Goal: Understand process/instructions: Learn how to perform a task or action

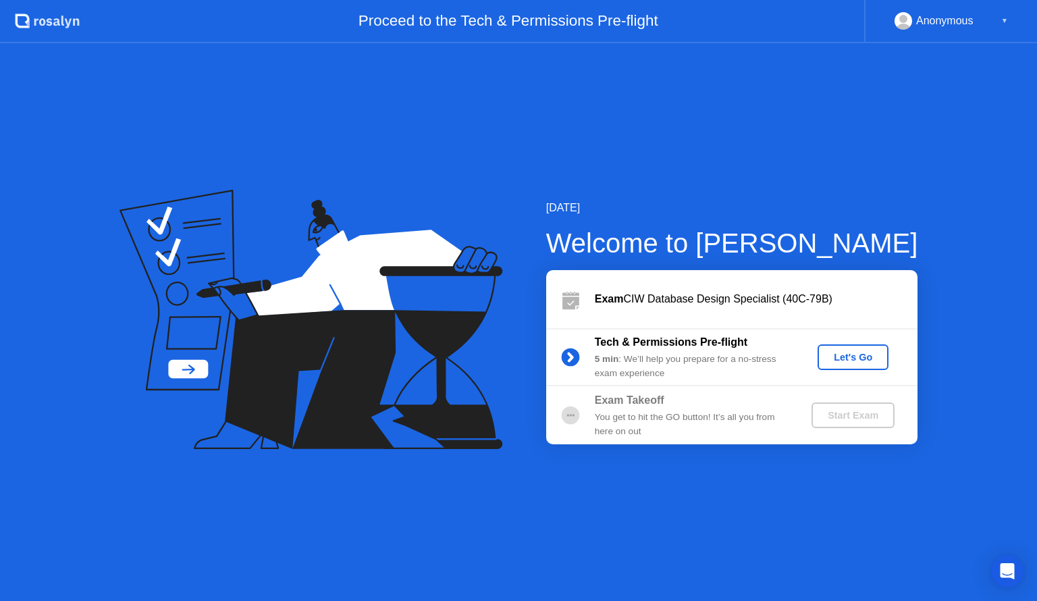
click at [848, 358] on div "Let's Go" at bounding box center [853, 357] width 60 height 11
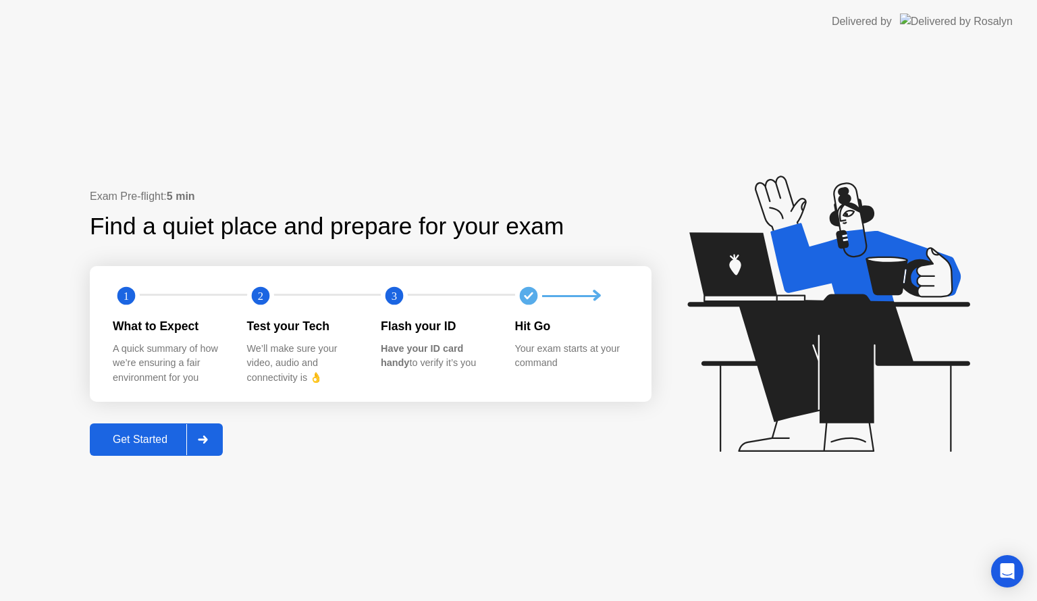
click at [151, 430] on button "Get Started" at bounding box center [156, 439] width 133 height 32
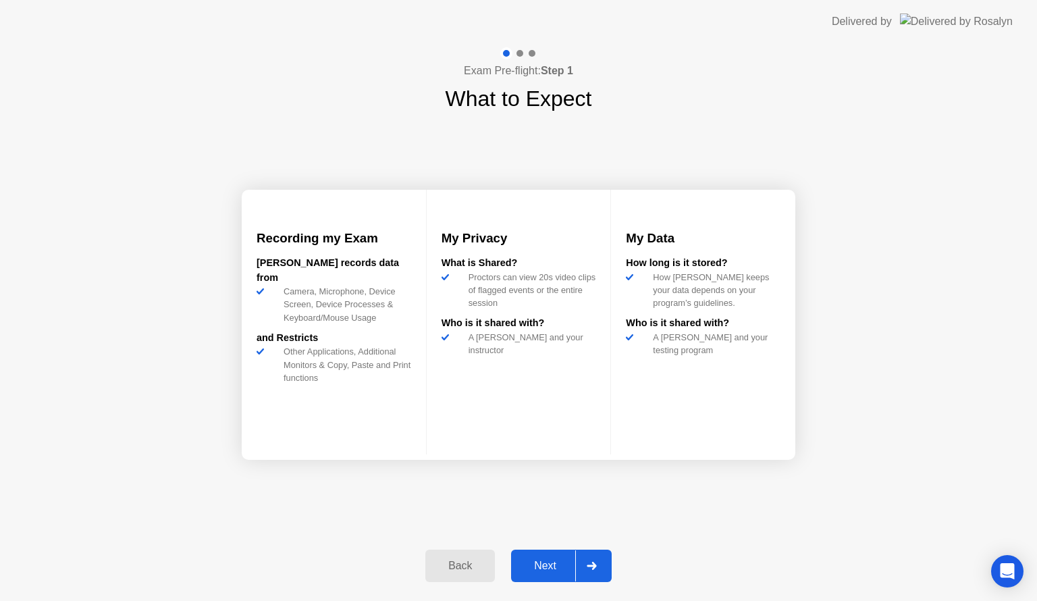
click at [539, 567] on div "Next" at bounding box center [545, 566] width 60 height 12
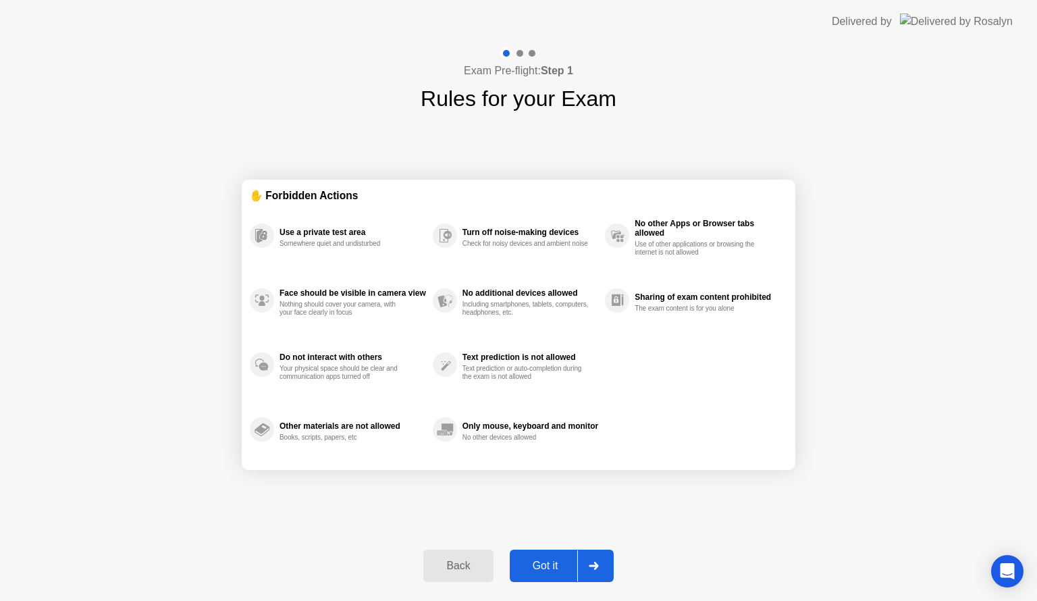
click at [539, 567] on div "Got it" at bounding box center [545, 566] width 63 height 12
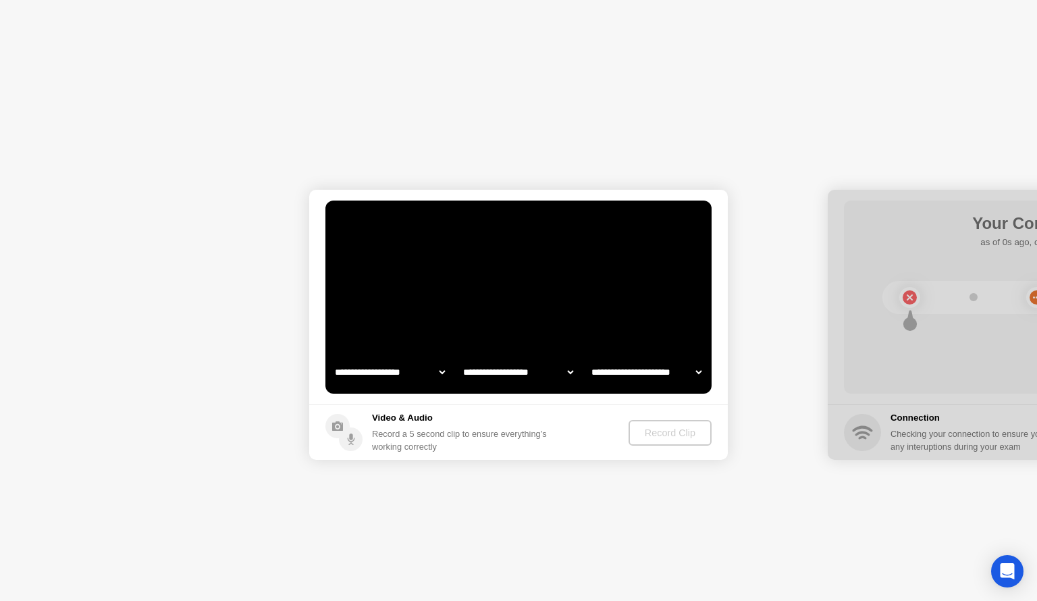
select select "**********"
select select "*******"
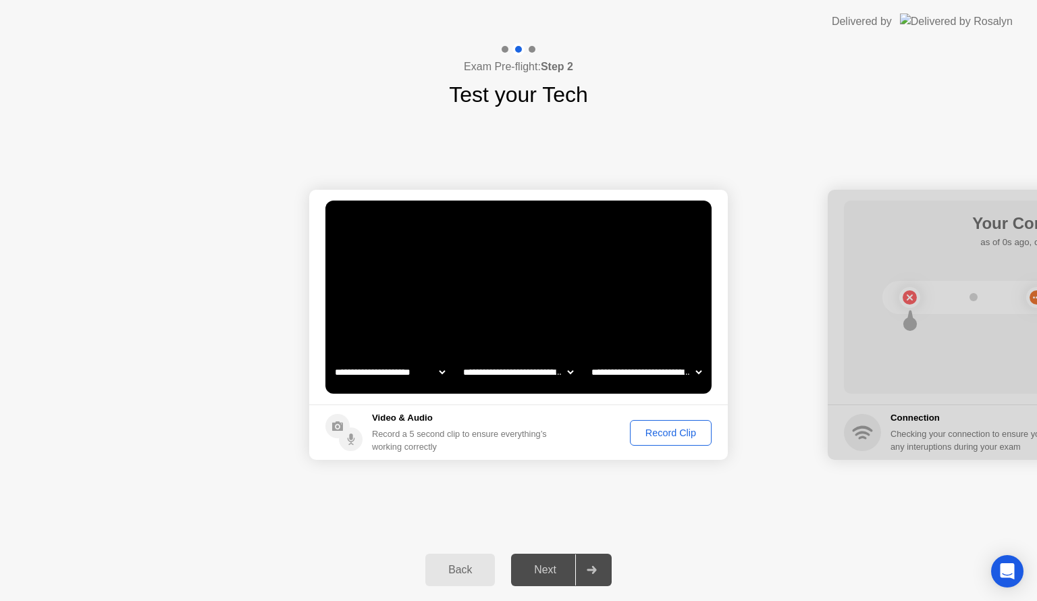
click at [679, 434] on div "Record Clip" at bounding box center [671, 432] width 72 height 11
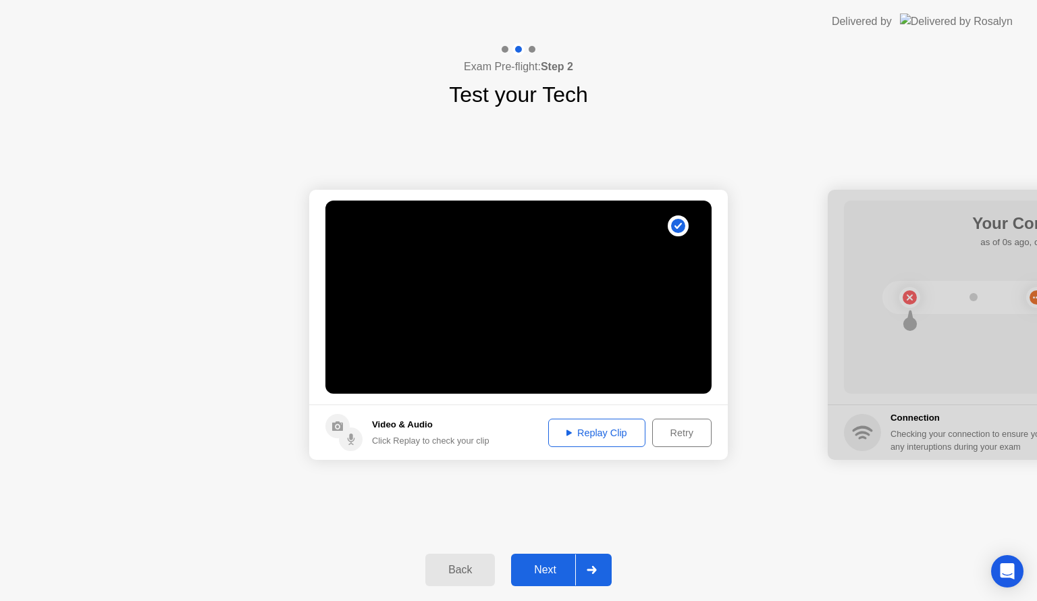
click at [611, 436] on div "Replay Clip" at bounding box center [597, 432] width 88 height 11
click at [556, 564] on div "Next" at bounding box center [545, 570] width 60 height 12
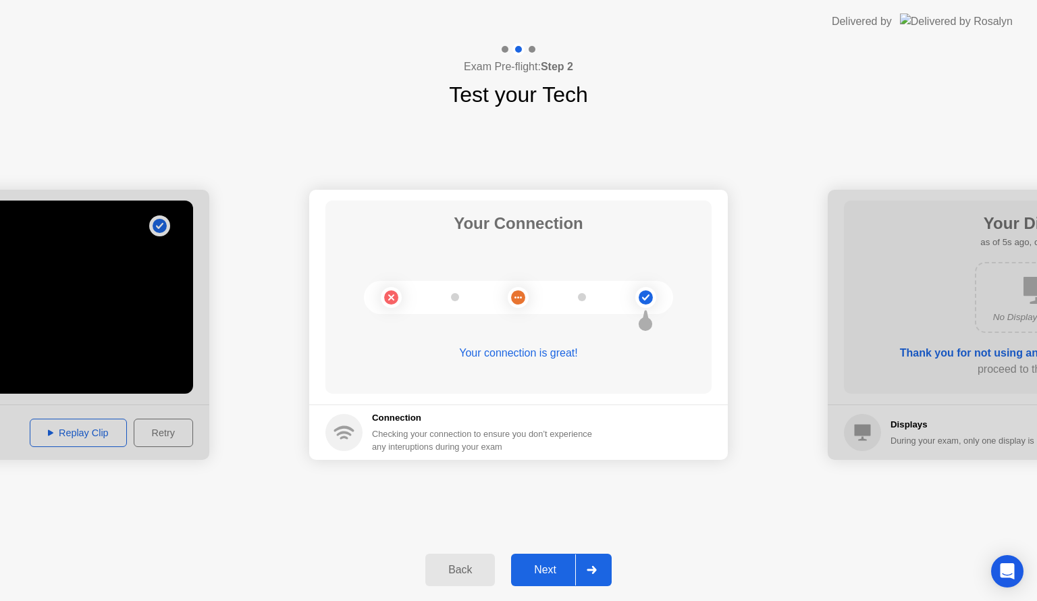
click at [556, 564] on div "Next" at bounding box center [545, 570] width 60 height 12
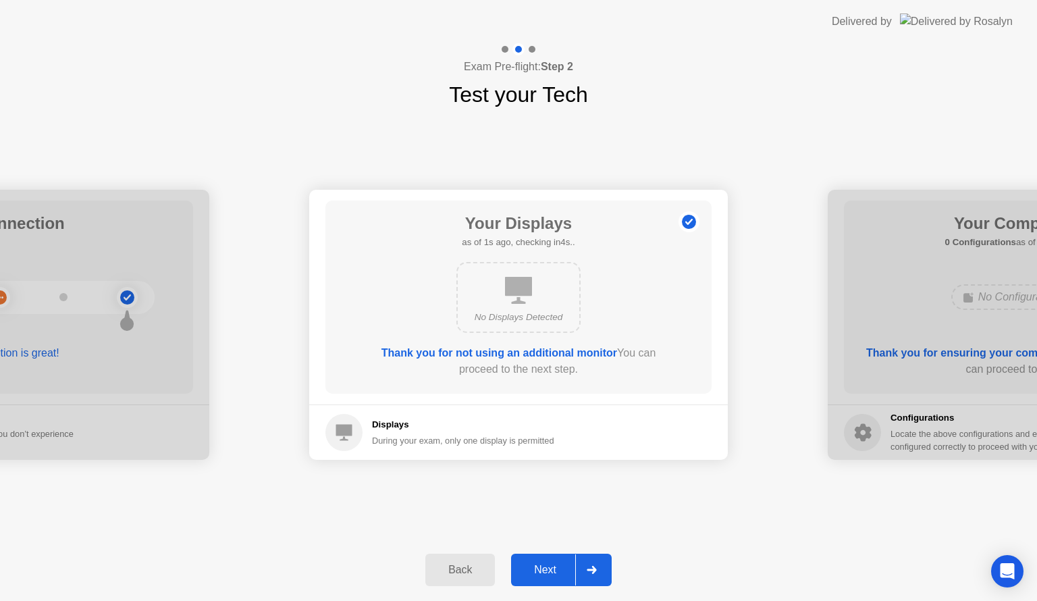
click at [521, 296] on icon at bounding box center [518, 290] width 27 height 27
click at [547, 571] on div "Next" at bounding box center [545, 570] width 60 height 12
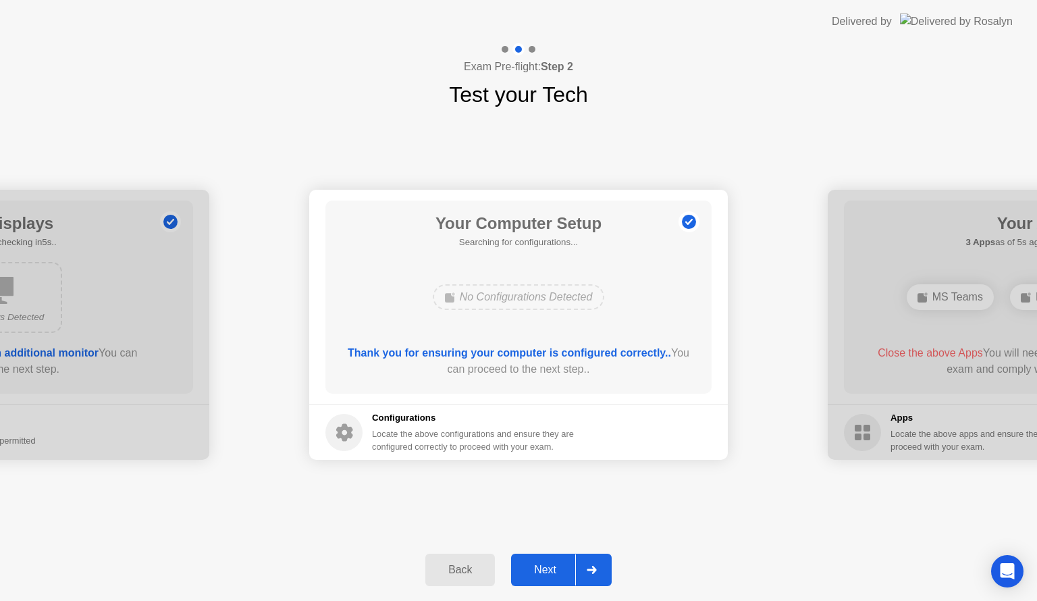
click at [547, 571] on div "Next" at bounding box center [545, 570] width 60 height 12
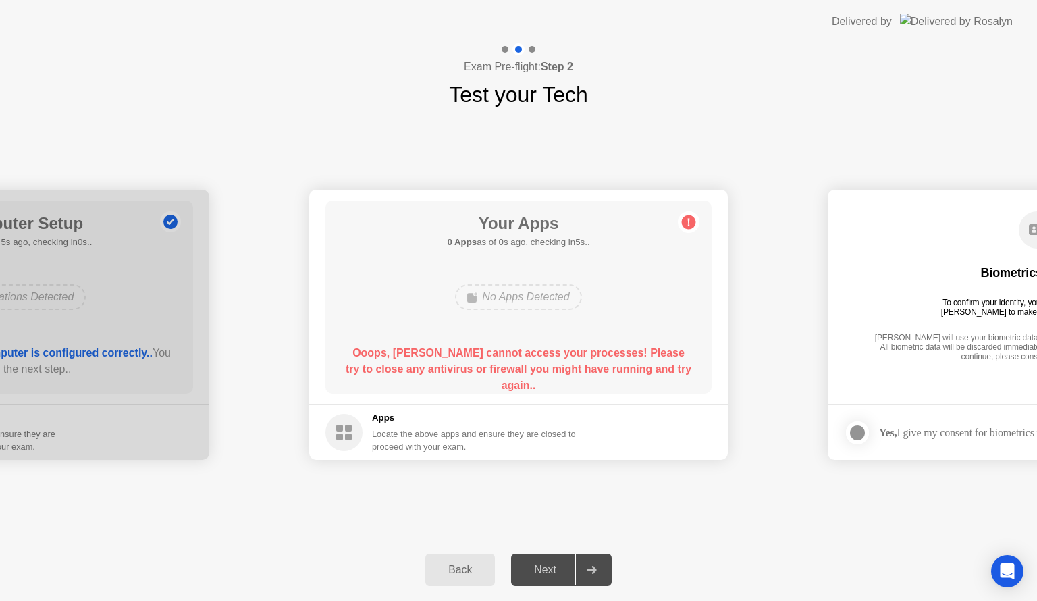
click at [178, 384] on div at bounding box center [0, 325] width 419 height 270
click at [450, 560] on button "Back" at bounding box center [460, 570] width 70 height 32
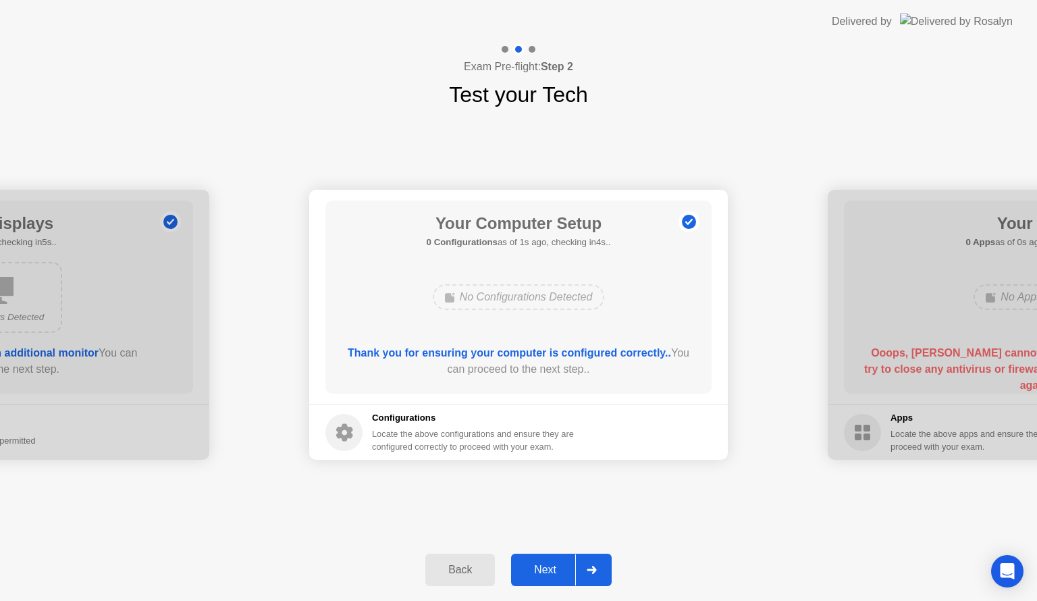
click at [478, 444] on div "Locate the above configurations and ensure they are configured correctly to pro…" at bounding box center [474, 440] width 205 height 26
click at [556, 566] on div "Next" at bounding box center [545, 570] width 60 height 12
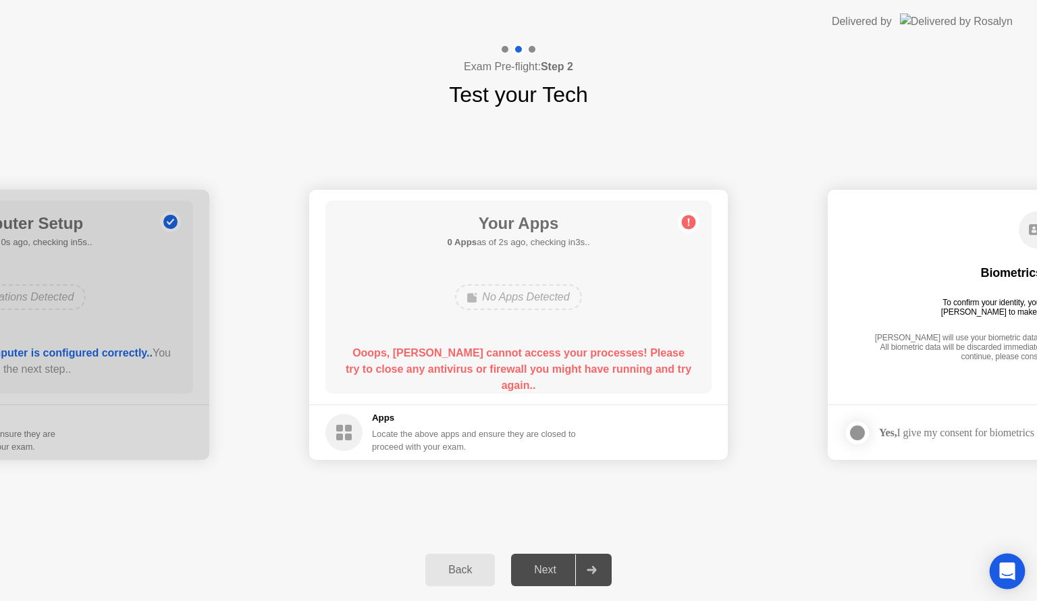
click at [1012, 569] on icon "Open Intercom Messenger" at bounding box center [1007, 572] width 16 height 18
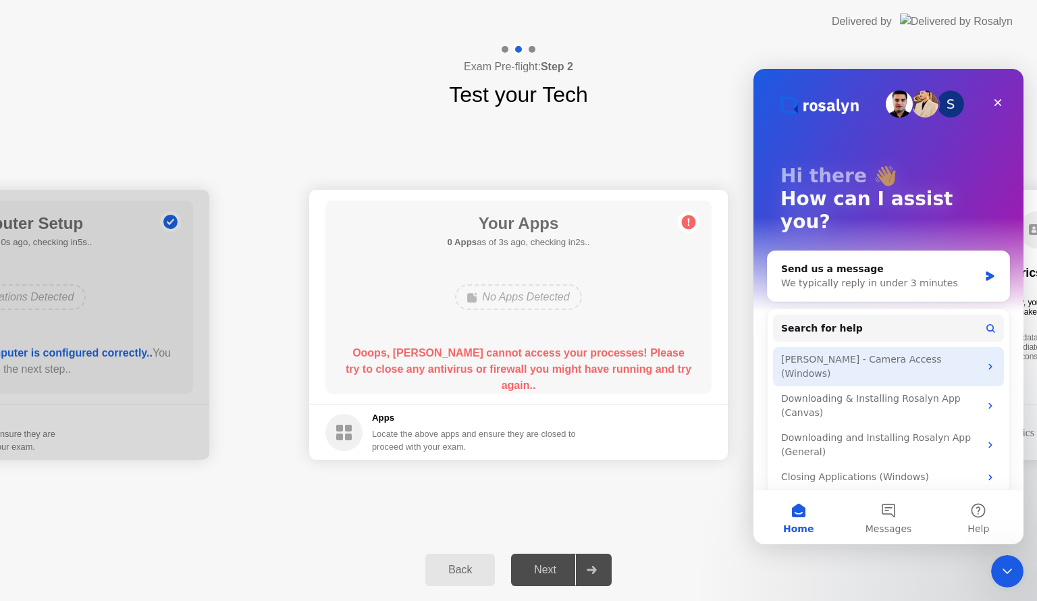
click at [904, 353] on div "[PERSON_NAME] - Camera Access (Windows)" at bounding box center [880, 367] width 199 height 28
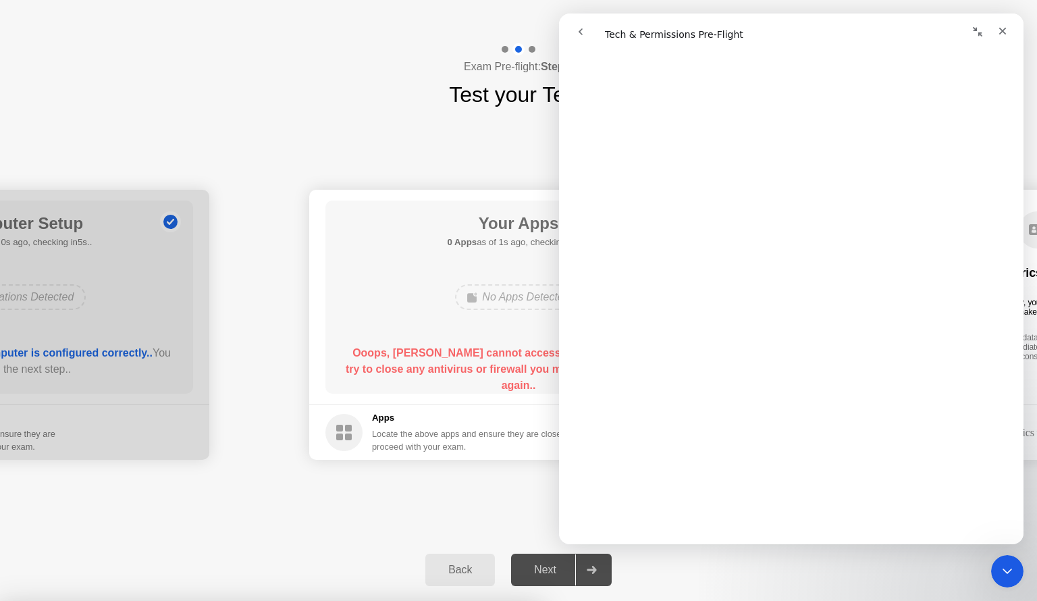
scroll to position [1509, 0]
click at [433, 600] on div at bounding box center [518, 601] width 1037 height 0
click at [995, 38] on div "Close" at bounding box center [1003, 31] width 24 height 24
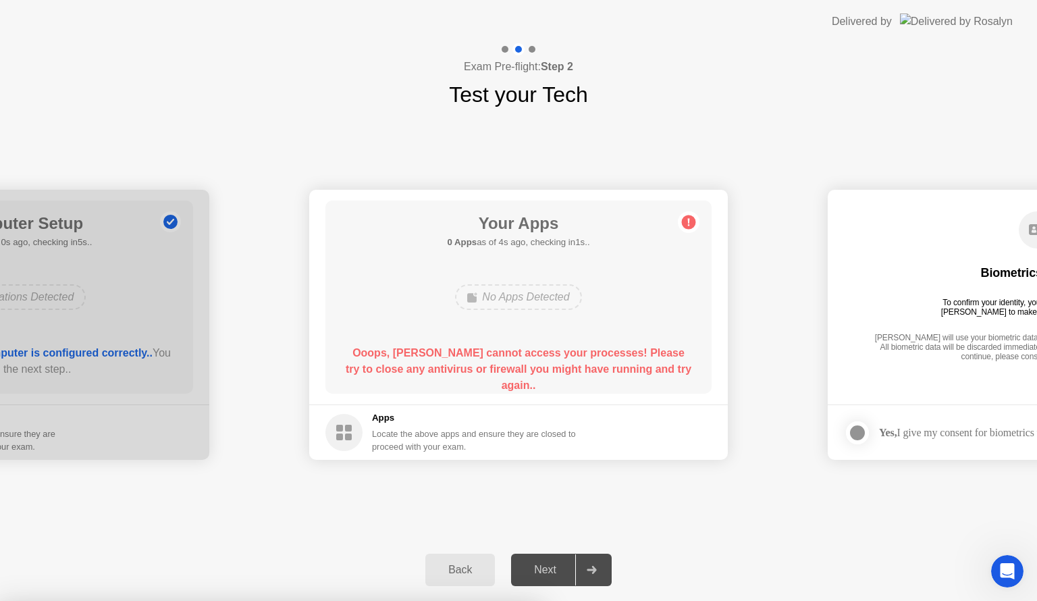
scroll to position [0, 0]
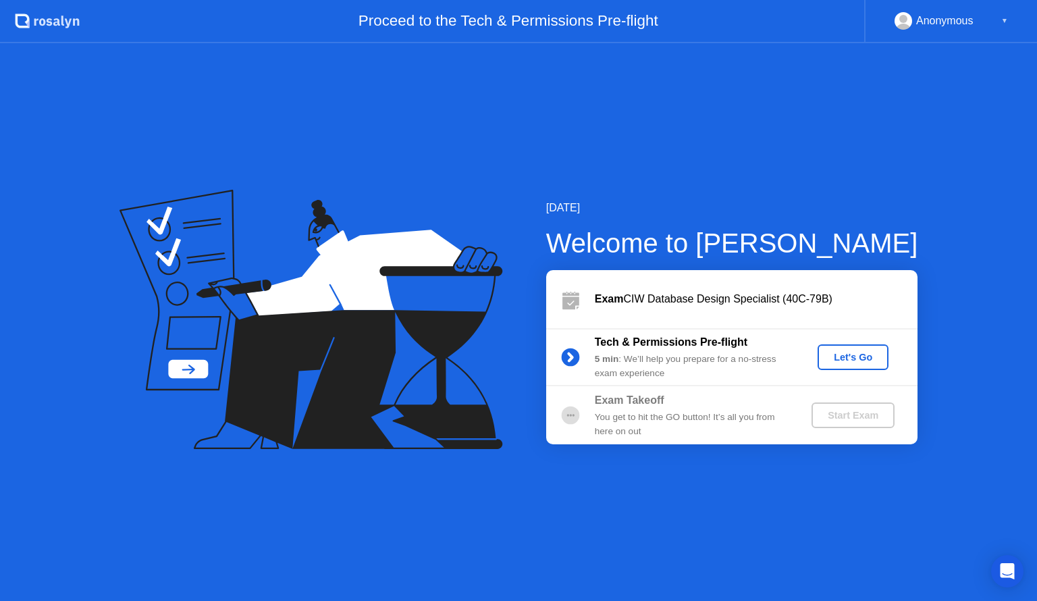
click at [856, 352] on div "Let's Go" at bounding box center [853, 357] width 60 height 11
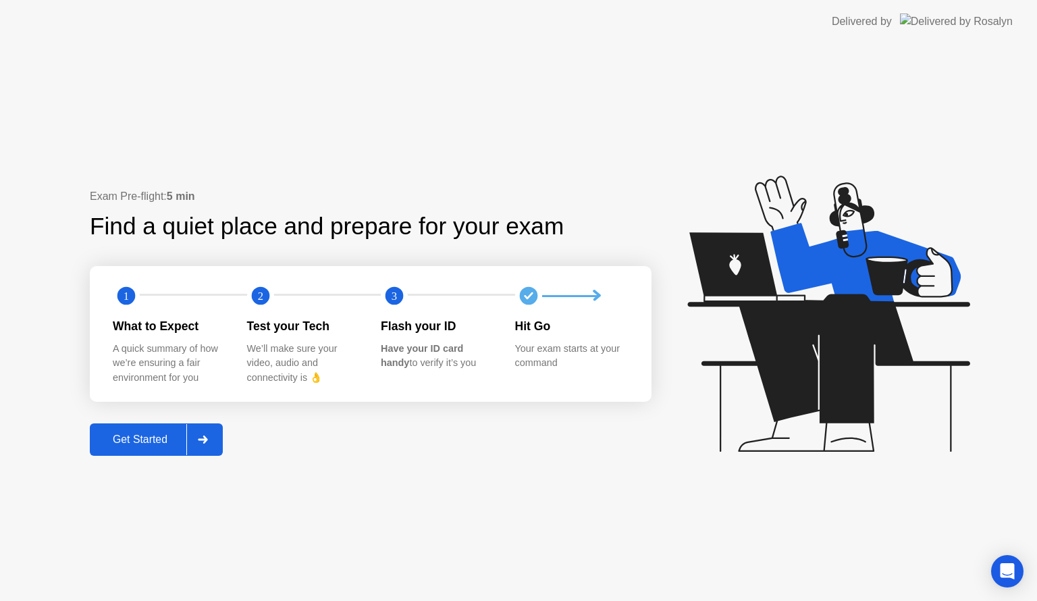
click at [206, 436] on icon at bounding box center [202, 440] width 9 height 8
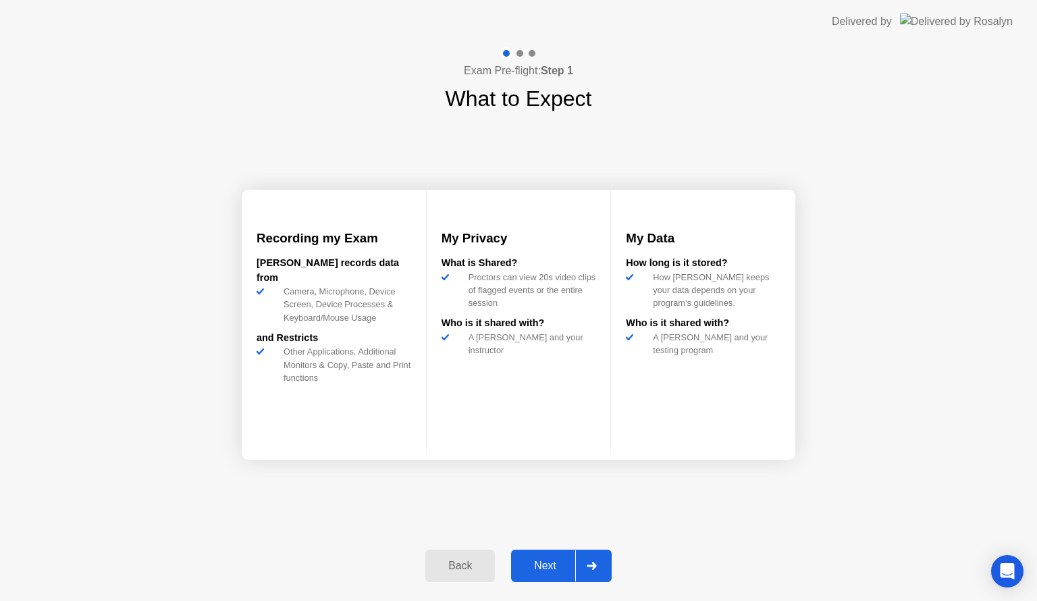
click at [544, 564] on div "Next" at bounding box center [545, 566] width 60 height 12
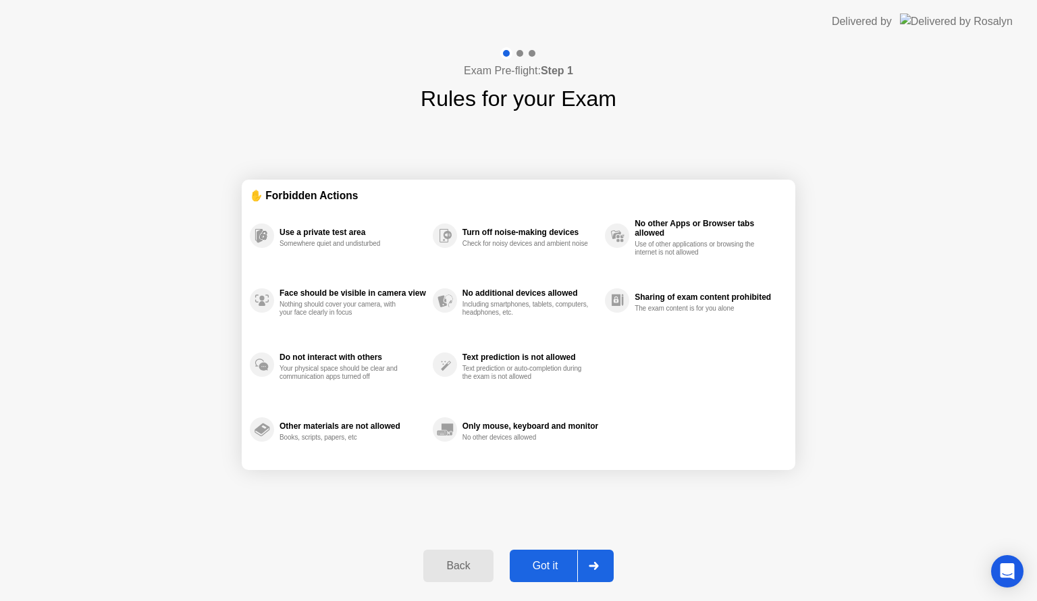
click at [544, 564] on div "Got it" at bounding box center [545, 566] width 63 height 12
select select "**********"
select select "*******"
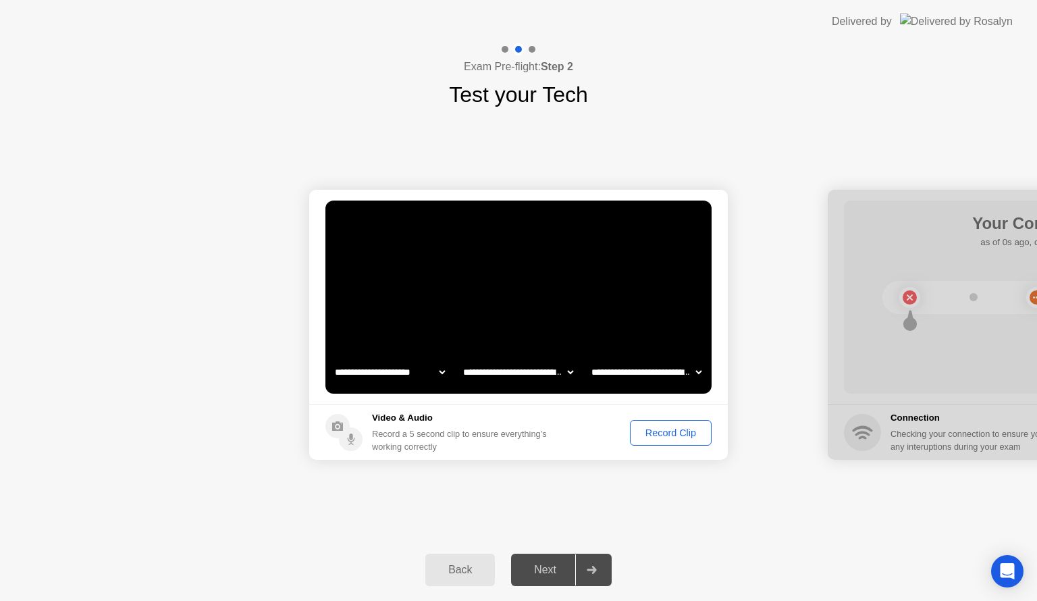
click at [667, 427] on div "Record Clip" at bounding box center [671, 432] width 72 height 11
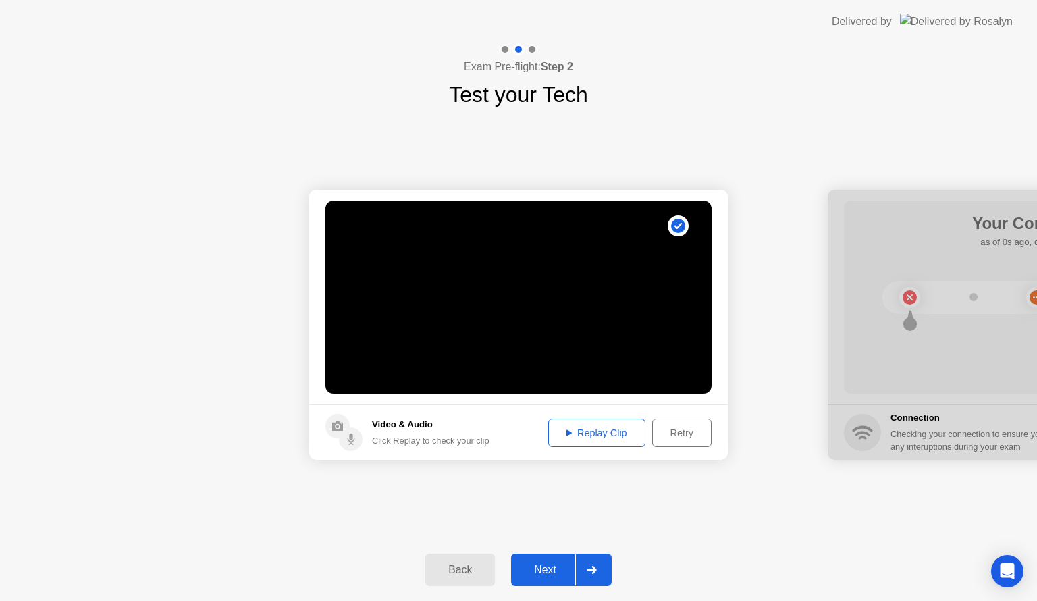
click at [583, 440] on button "Replay Clip" at bounding box center [596, 433] width 97 height 28
click at [587, 570] on icon at bounding box center [592, 570] width 10 height 8
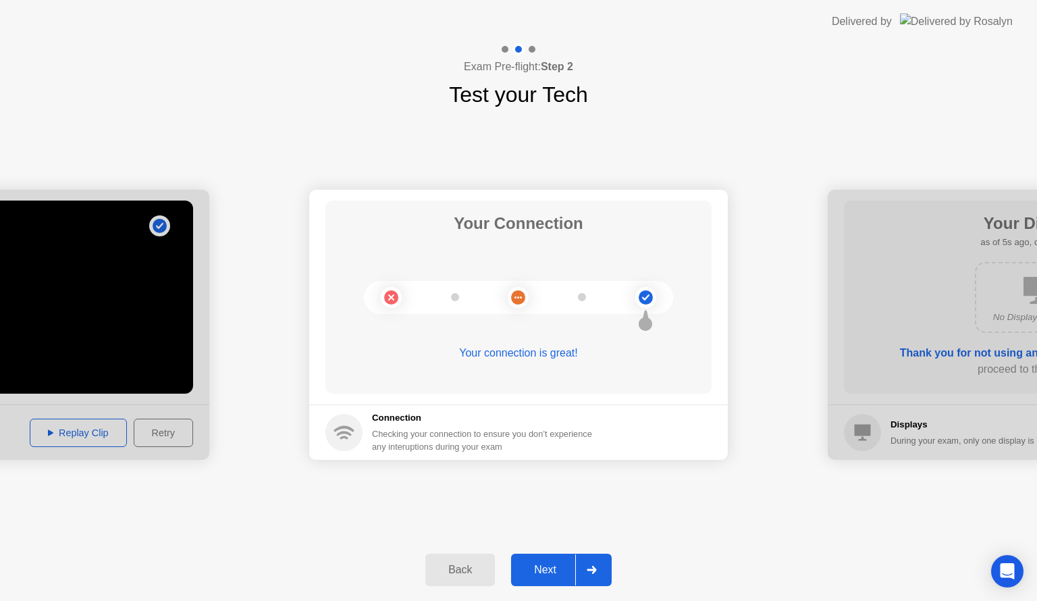
click at [587, 570] on icon at bounding box center [592, 570] width 10 height 8
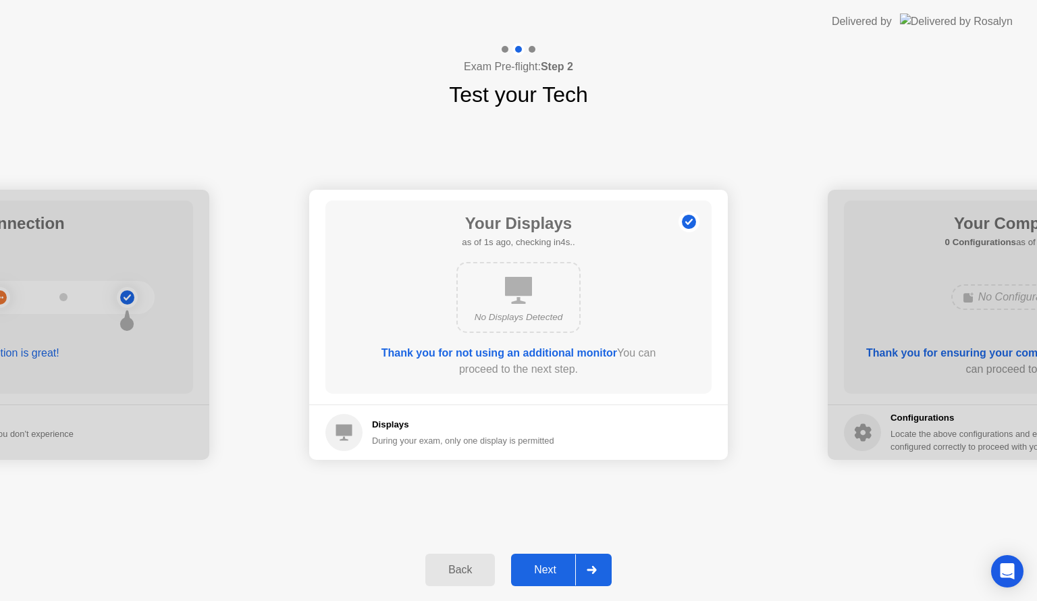
click at [587, 570] on icon at bounding box center [592, 570] width 10 height 8
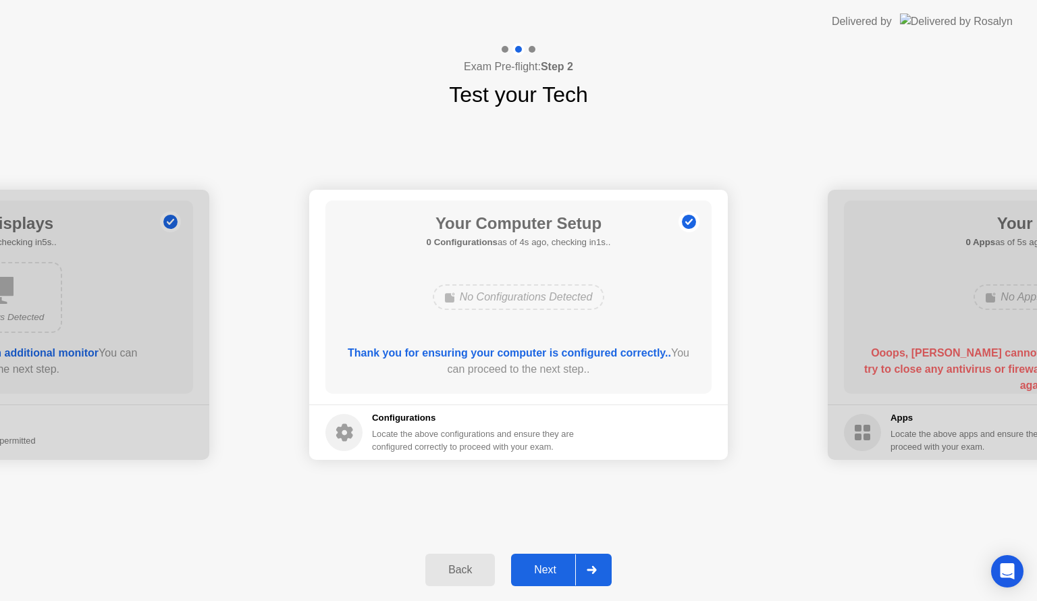
click at [587, 570] on icon at bounding box center [592, 570] width 10 height 8
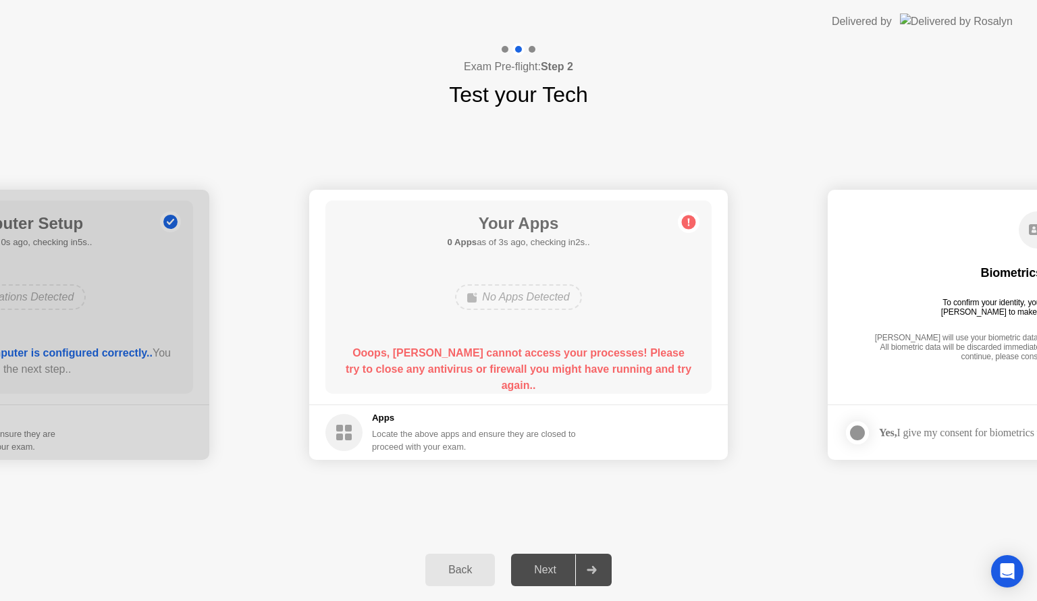
click at [756, 559] on div "Back Next" at bounding box center [518, 570] width 1037 height 62
